Goal: Register for event/course

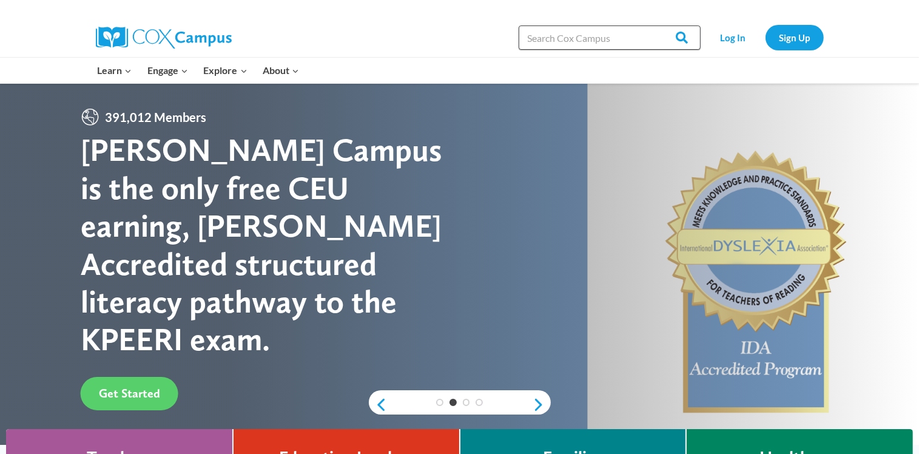
click at [541, 42] on input "Search in https://coxcampus.org/" at bounding box center [610, 37] width 182 height 24
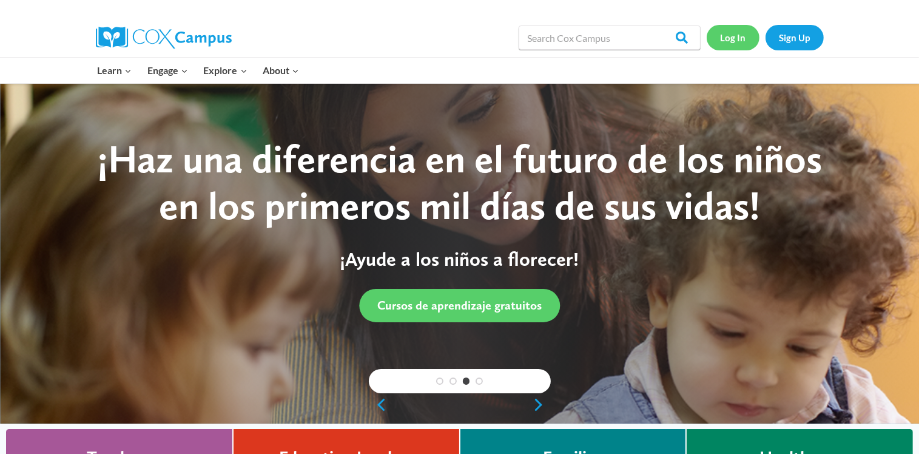
click at [738, 39] on link "Log In" at bounding box center [733, 37] width 53 height 25
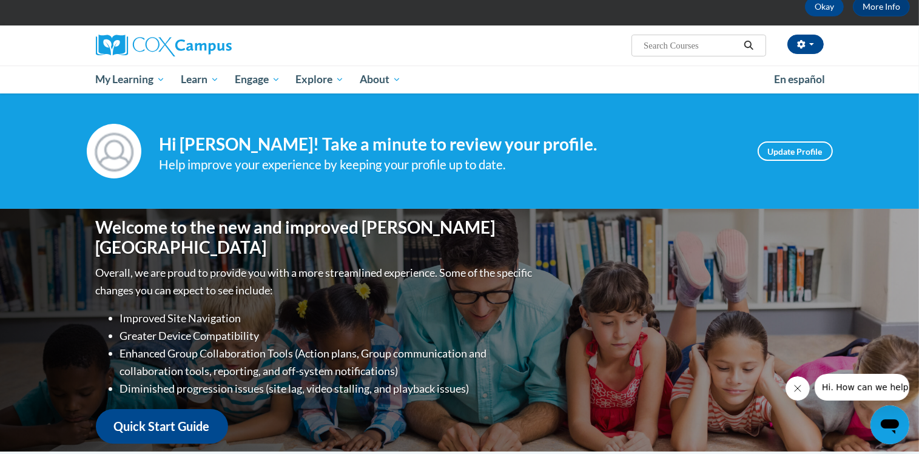
scroll to position [64, 0]
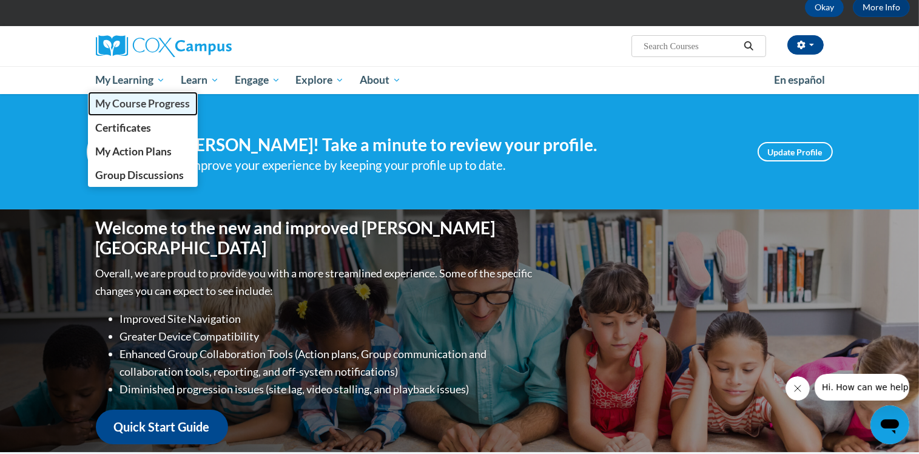
click at [133, 99] on span "My Course Progress" at bounding box center [142, 103] width 95 height 13
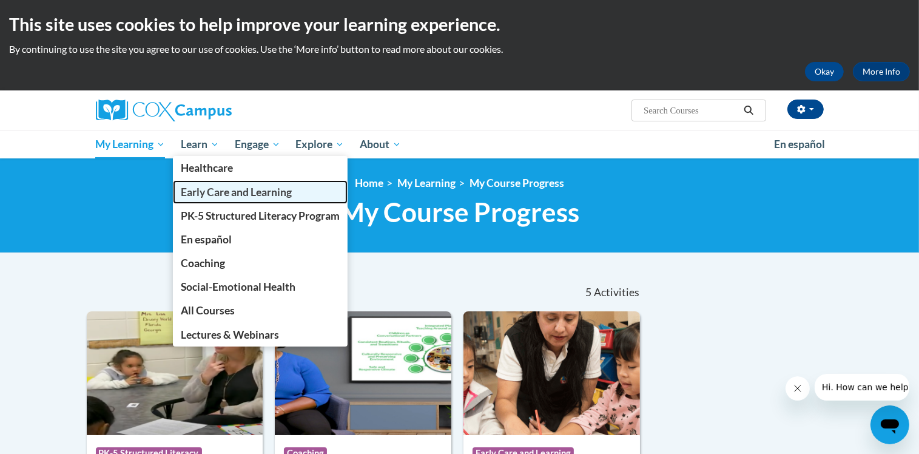
click at [216, 191] on span "Early Care and Learning" at bounding box center [236, 192] width 111 height 13
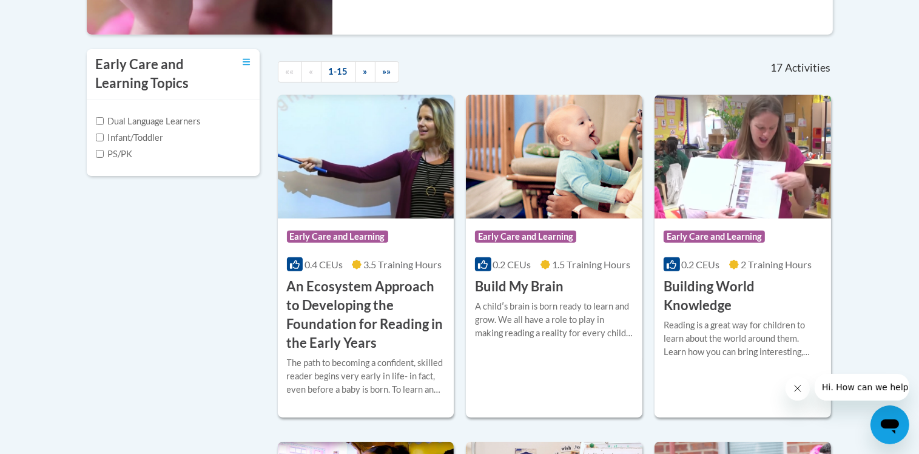
scroll to position [388, 0]
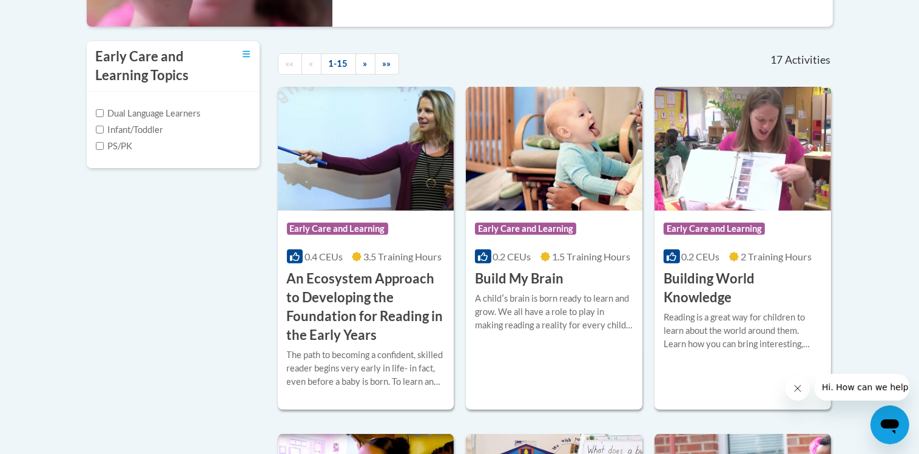
click at [104, 147] on label "PS/PK" at bounding box center [114, 146] width 37 height 13
click at [104, 147] on input "PS/PK" at bounding box center [100, 146] width 8 height 8
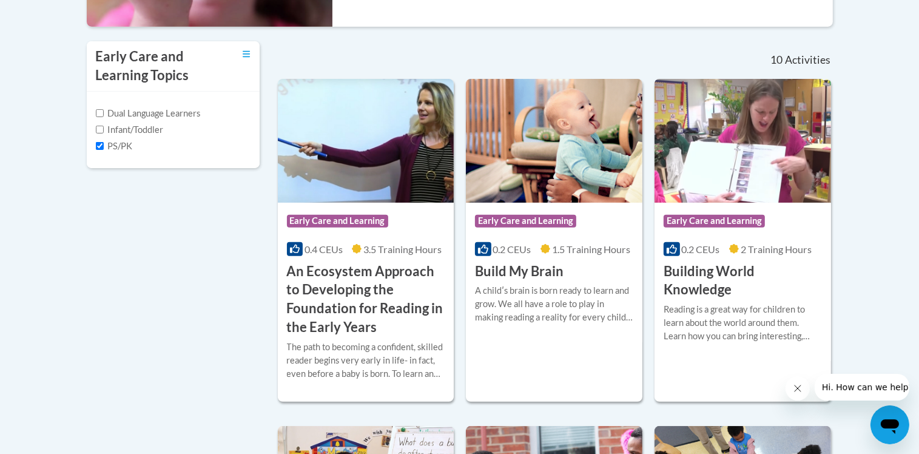
click at [104, 147] on label "PS/PK" at bounding box center [114, 146] width 37 height 13
click at [104, 147] on input "PS/PK" at bounding box center [100, 146] width 8 height 8
checkbox input "false"
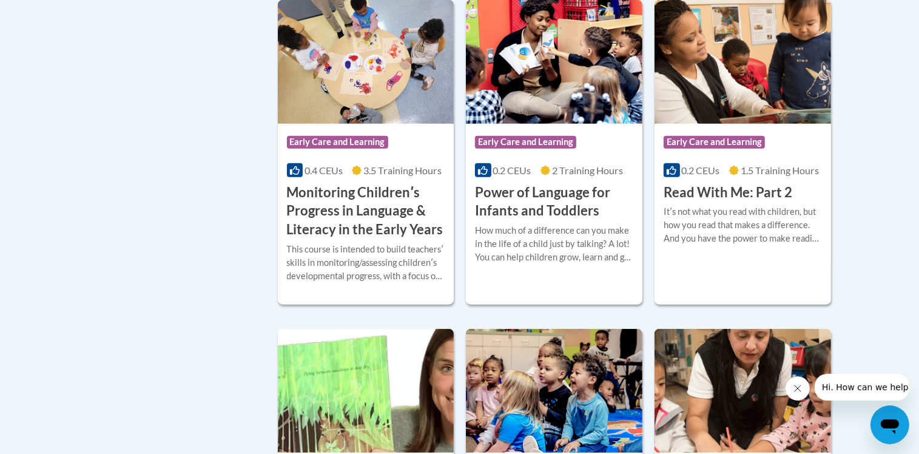
scroll to position [1133, 0]
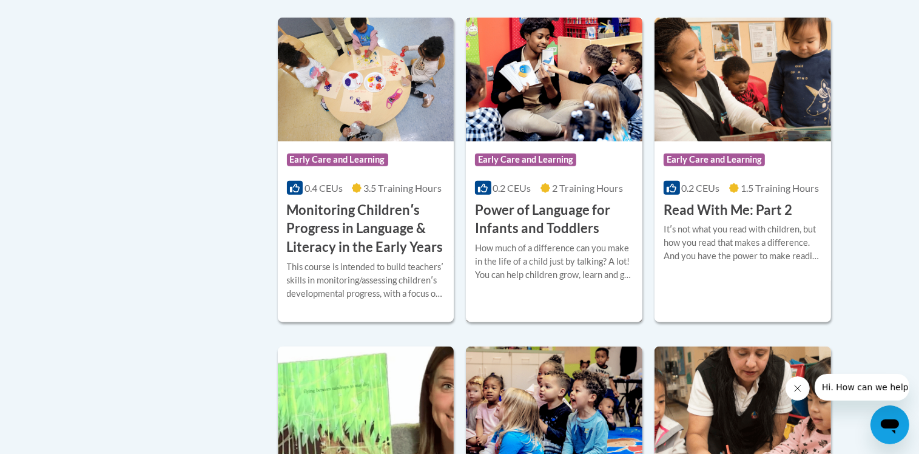
click at [556, 238] on h3 "Power of Language for Infants and Toddlers" at bounding box center [554, 220] width 158 height 38
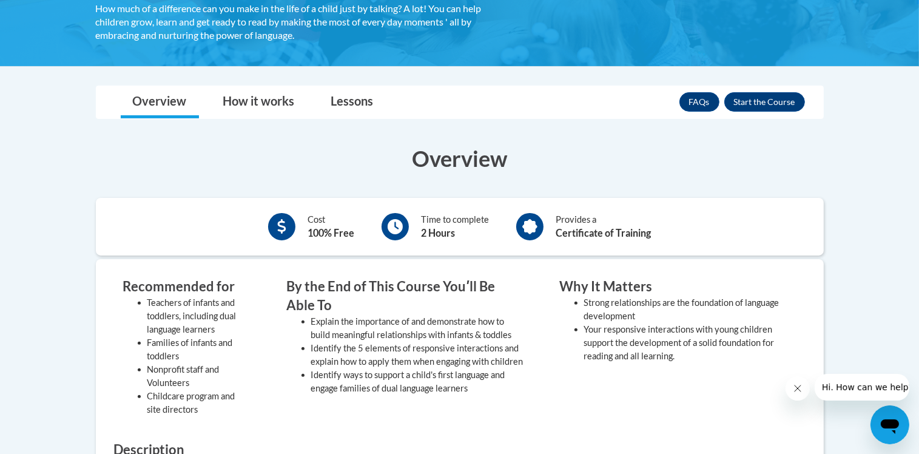
scroll to position [267, 0]
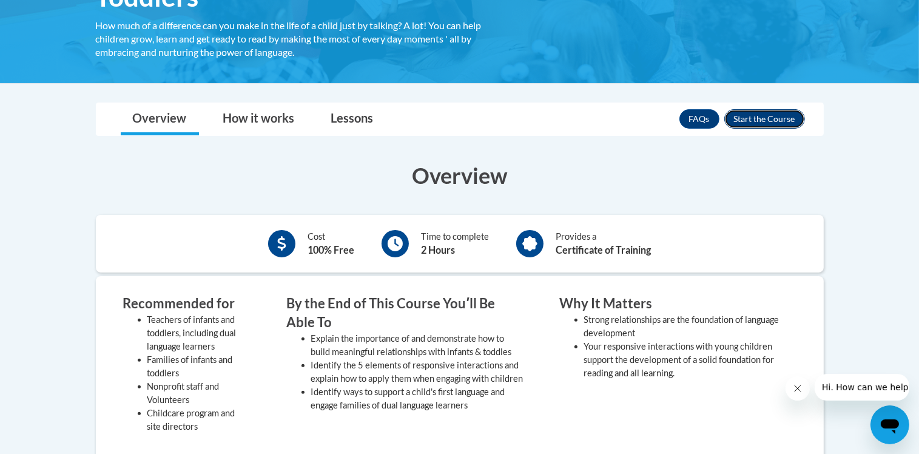
click at [766, 116] on button "Enroll" at bounding box center [764, 118] width 81 height 19
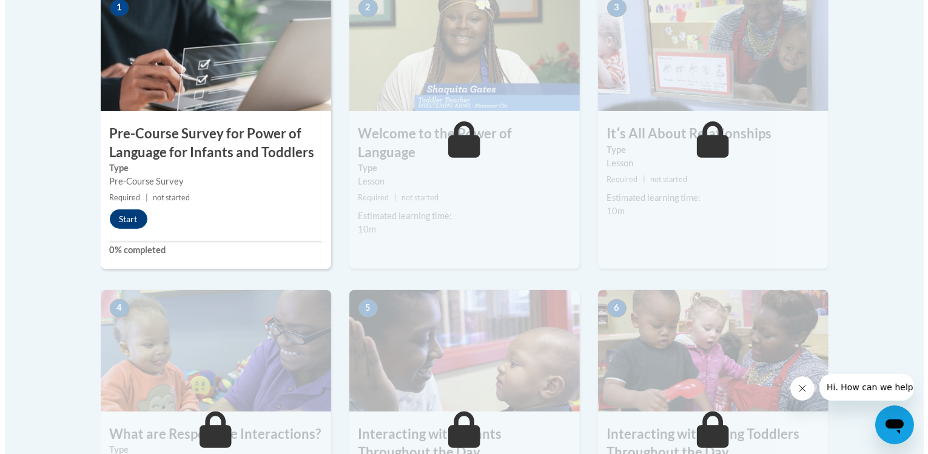
scroll to position [437, 0]
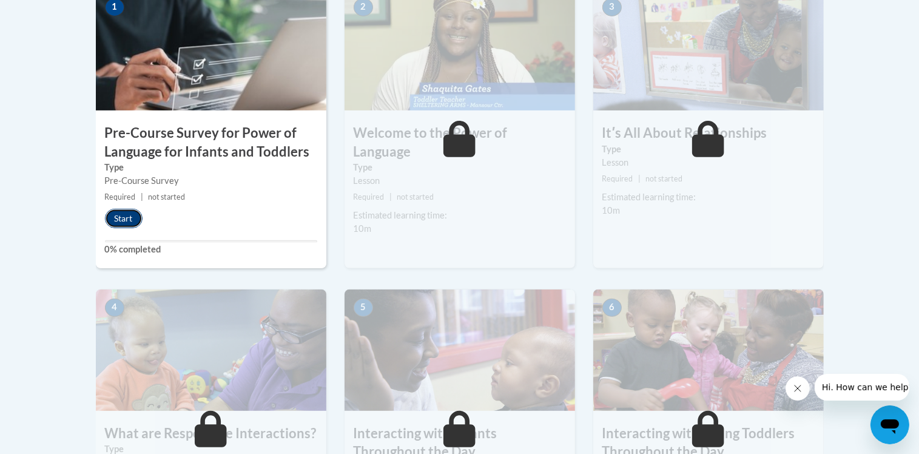
click at [124, 219] on button "Start" at bounding box center [124, 218] width 38 height 19
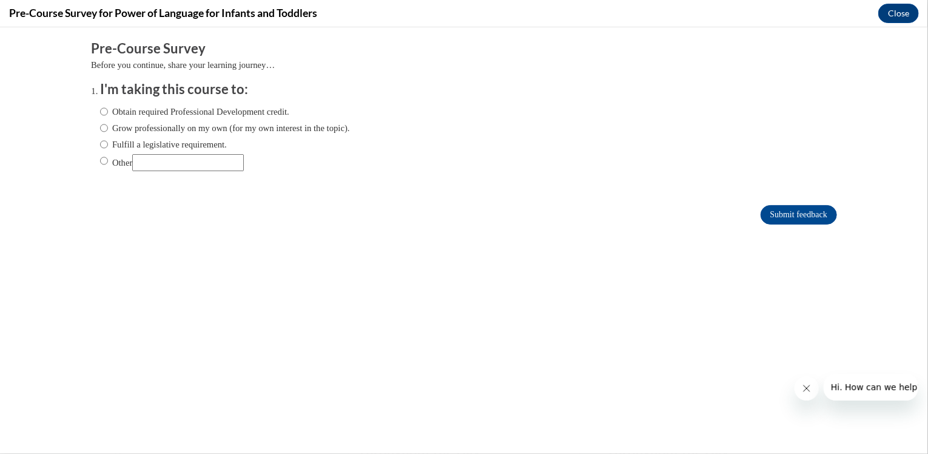
scroll to position [0, 0]
click at [100, 112] on input "Obtain required Professional Development credit." at bounding box center [104, 110] width 8 height 13
radio input "true"
click at [796, 207] on input "Submit feedback" at bounding box center [799, 213] width 76 height 19
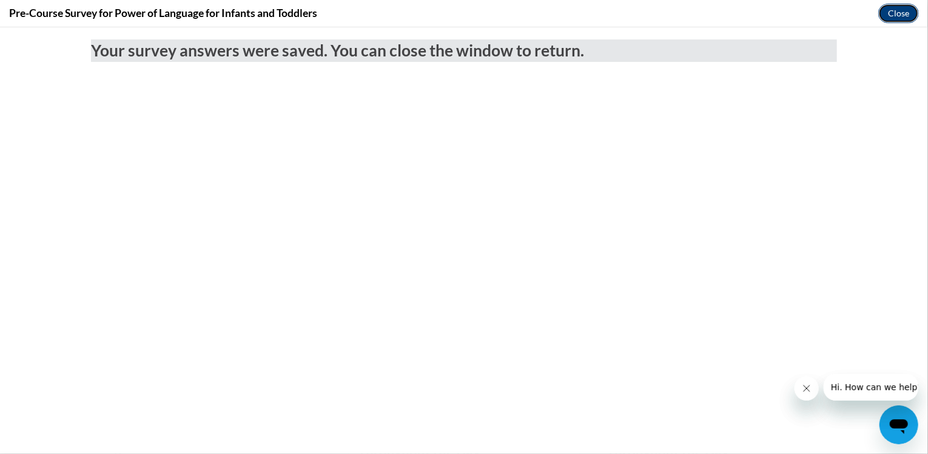
click at [892, 12] on button "Close" at bounding box center [899, 13] width 41 height 19
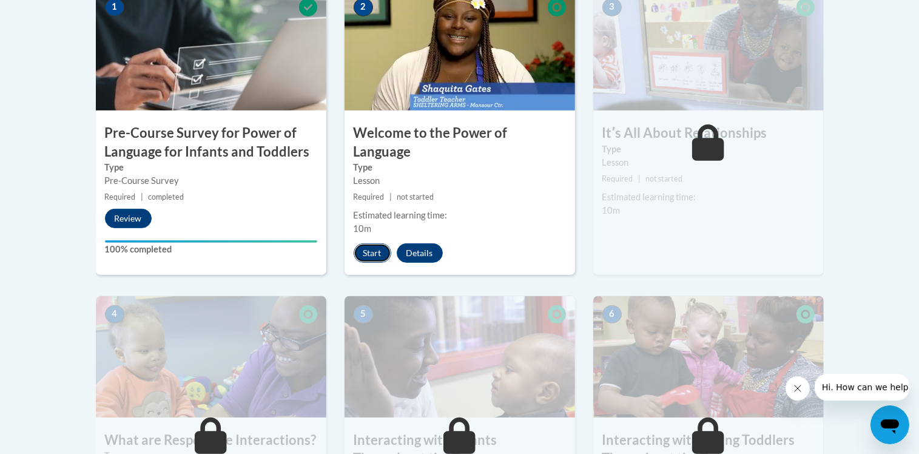
click at [383, 243] on button "Start" at bounding box center [373, 252] width 38 height 19
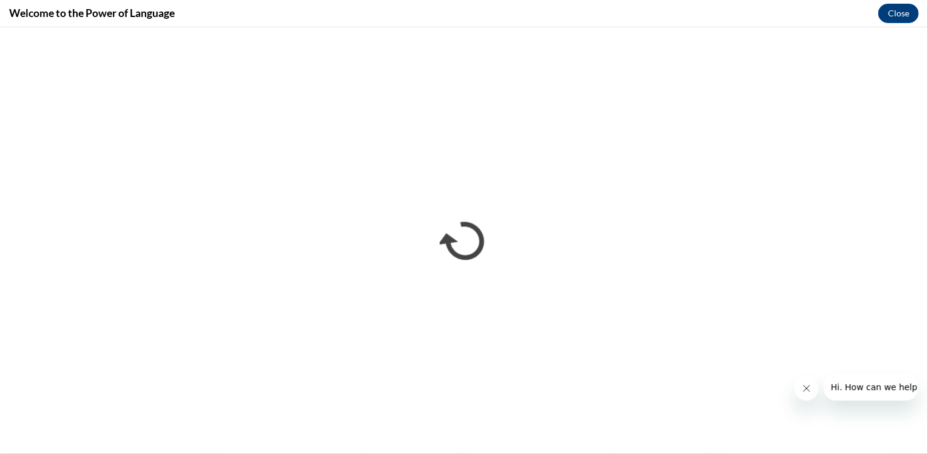
click at [799, 387] on button "Close message from company" at bounding box center [806, 388] width 24 height 24
